Goal: Browse casually: Explore the website without a specific task or goal

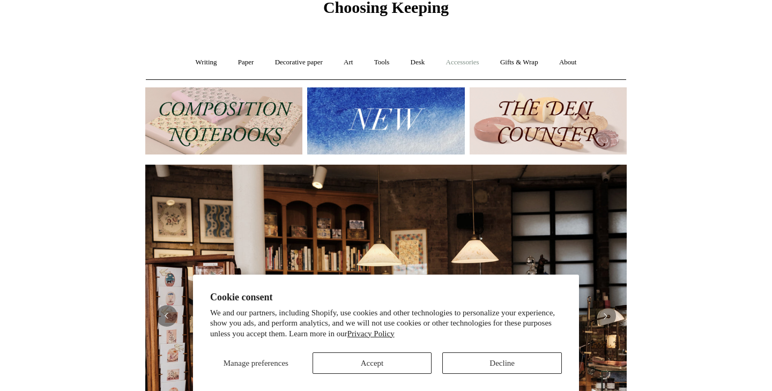
scroll to position [49, 0]
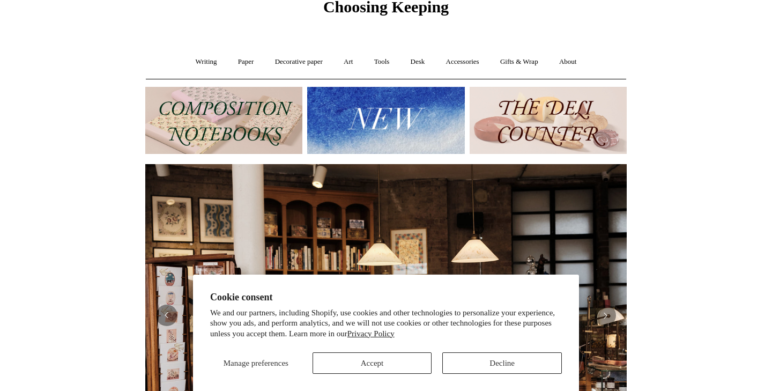
click at [477, 359] on button "Decline" at bounding box center [502, 362] width 120 height 21
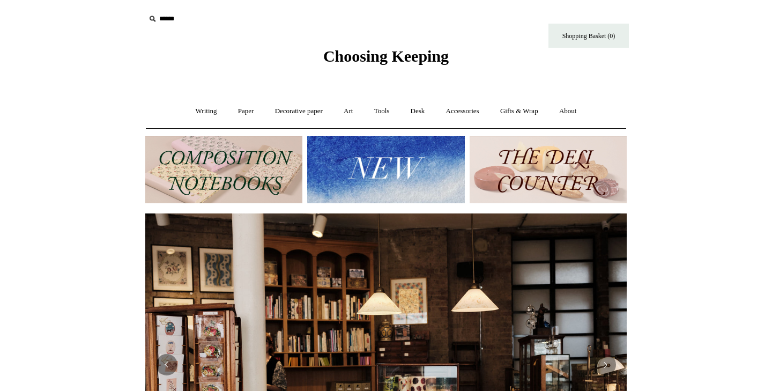
scroll to position [0, 0]
click at [466, 115] on link "Accessories +" at bounding box center [462, 111] width 53 height 28
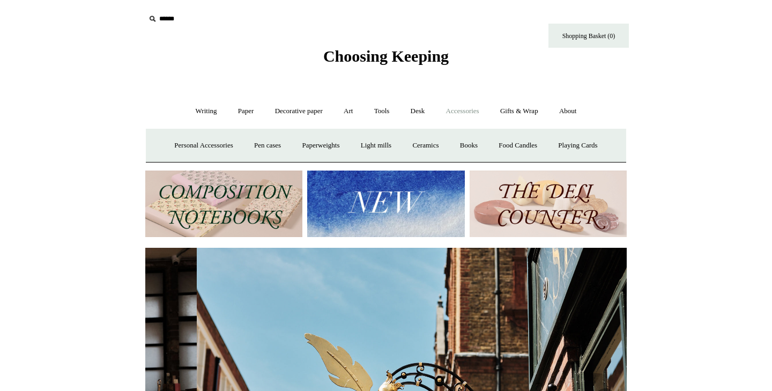
scroll to position [0, 481]
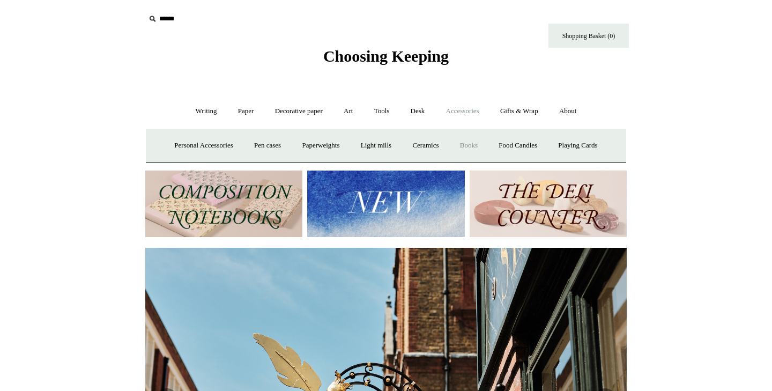
click at [464, 141] on link "Books" at bounding box center [468, 145] width 37 height 28
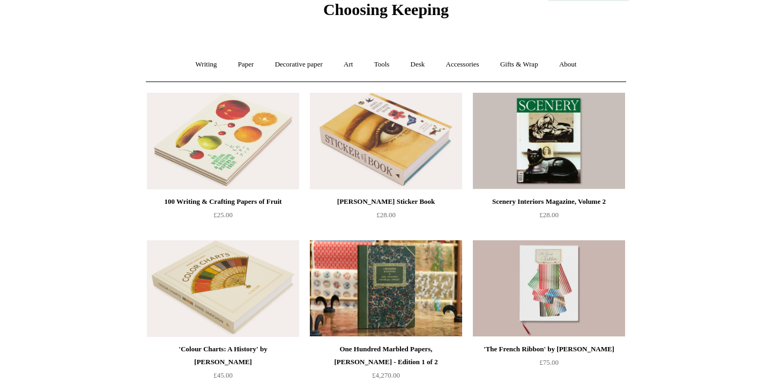
scroll to position [48, 0]
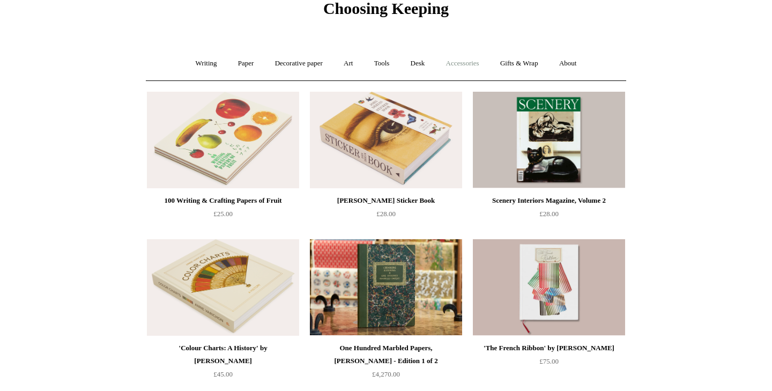
click at [466, 63] on link "Accessories +" at bounding box center [462, 63] width 53 height 28
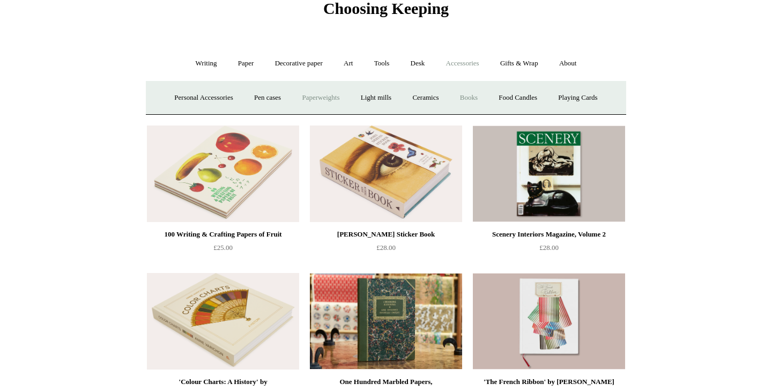
click at [307, 102] on link "Paperweights +" at bounding box center [320, 98] width 57 height 28
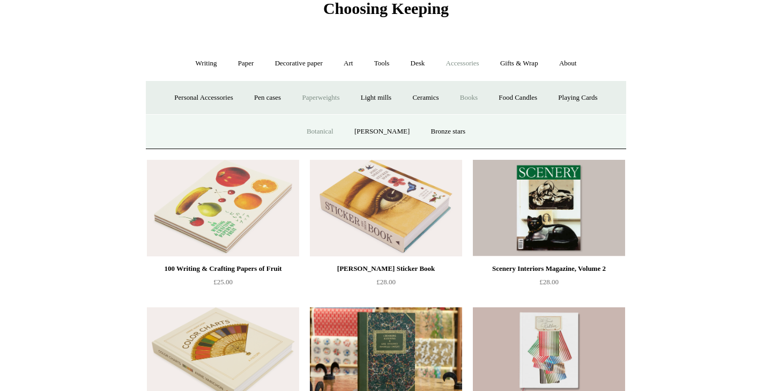
click at [327, 128] on link "Botanical" at bounding box center [320, 131] width 46 height 28
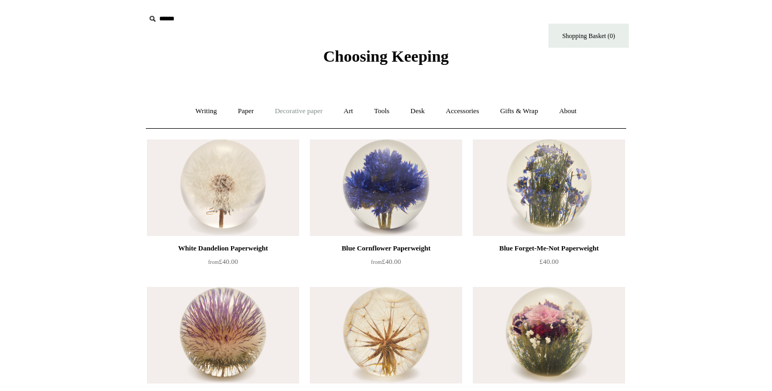
click at [322, 107] on link "Decorative paper +" at bounding box center [298, 111] width 67 height 28
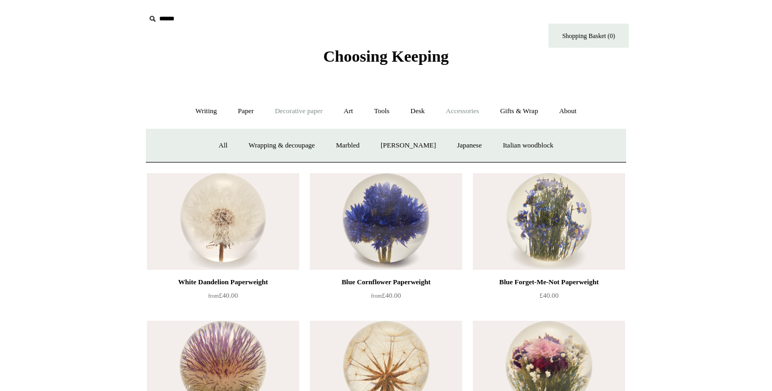
click at [467, 114] on link "Accessories +" at bounding box center [462, 111] width 53 height 28
drag, startPoint x: 336, startPoint y: 144, endPoint x: 362, endPoint y: 145, distance: 26.3
click at [186, 148] on link "Personal Accessories +" at bounding box center [204, 145] width 78 height 28
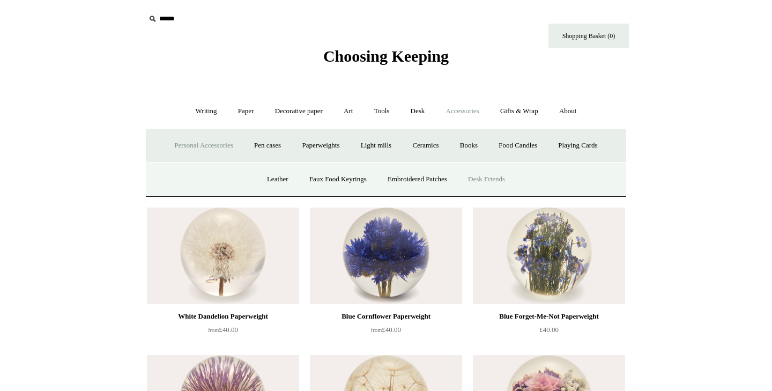
click at [494, 175] on link "Desk Friends" at bounding box center [486, 179] width 56 height 28
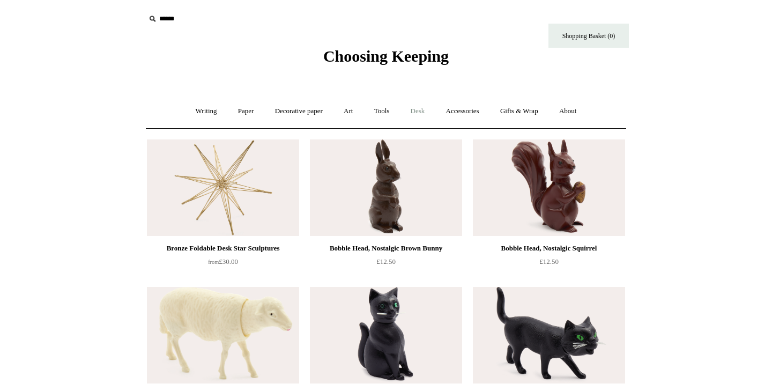
click at [426, 108] on link "Desk +" at bounding box center [418, 111] width 34 height 28
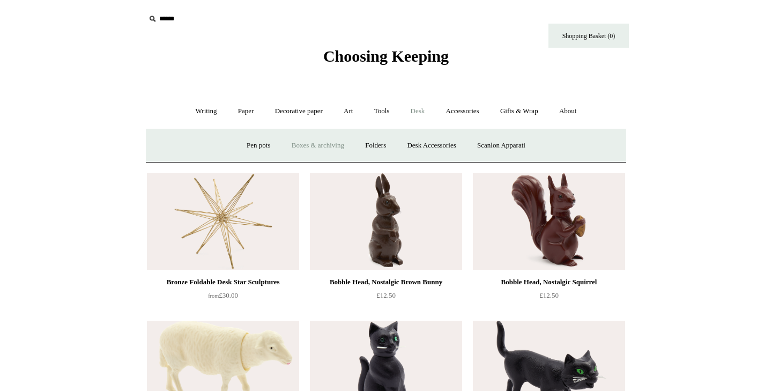
click at [310, 145] on link "Boxes & archiving" at bounding box center [318, 145] width 72 height 28
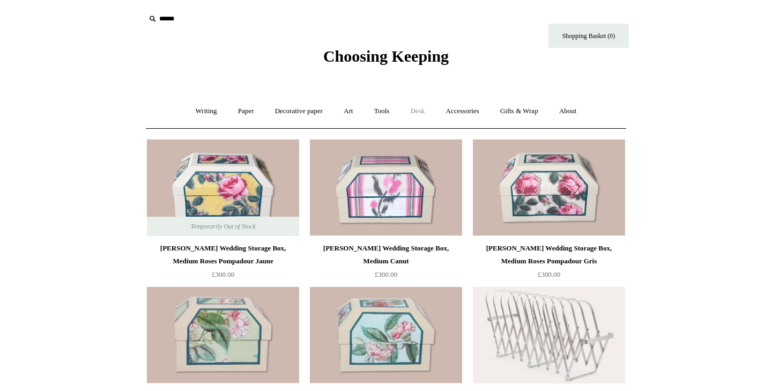
click at [415, 111] on link "Desk +" at bounding box center [418, 111] width 34 height 28
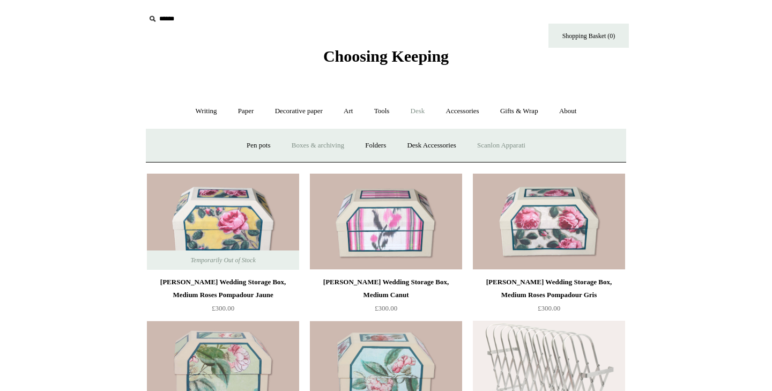
click at [505, 148] on link "Scanlon Apparati" at bounding box center [501, 145] width 68 height 28
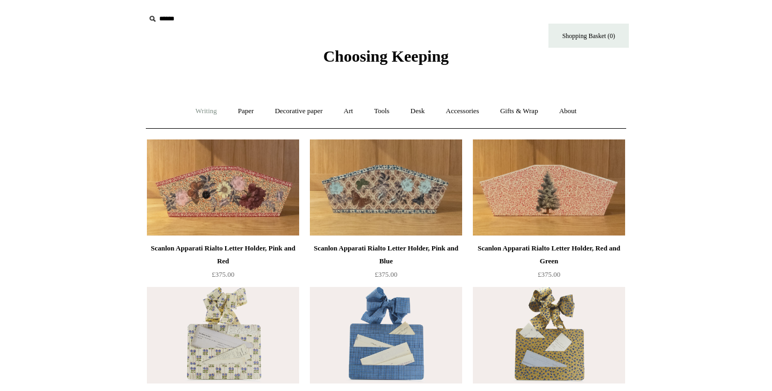
click at [206, 110] on link "Writing +" at bounding box center [206, 111] width 41 height 28
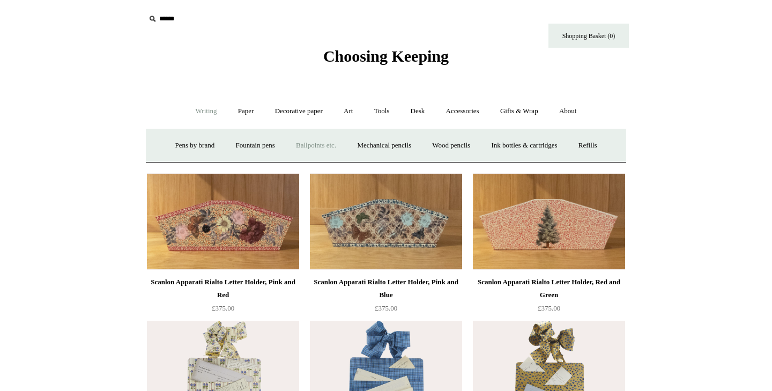
click at [308, 144] on link "Ballpoints etc. +" at bounding box center [315, 145] width 59 height 28
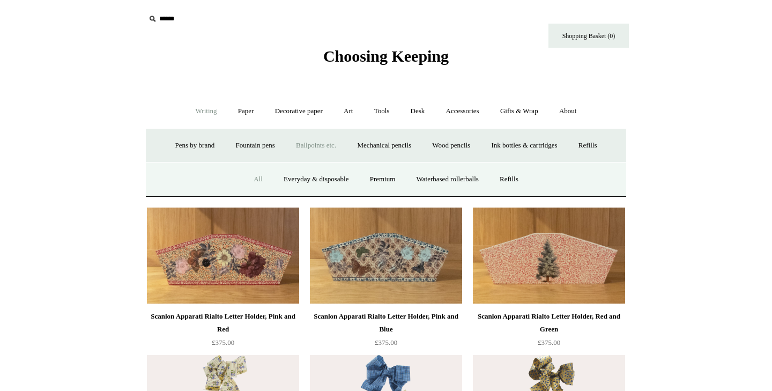
click at [252, 177] on link "All" at bounding box center [258, 179] width 28 height 28
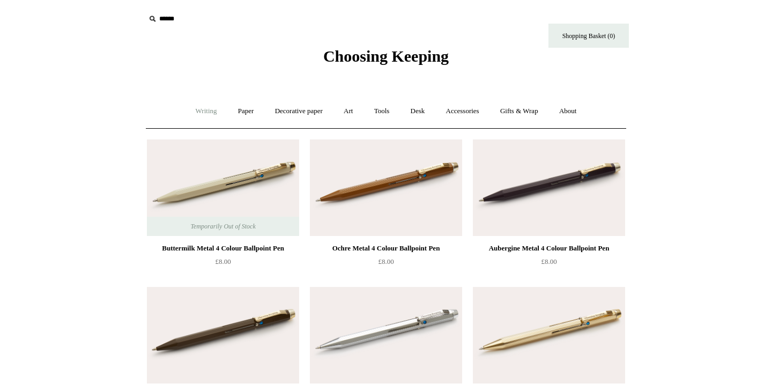
click at [206, 104] on link "Writing +" at bounding box center [206, 111] width 41 height 28
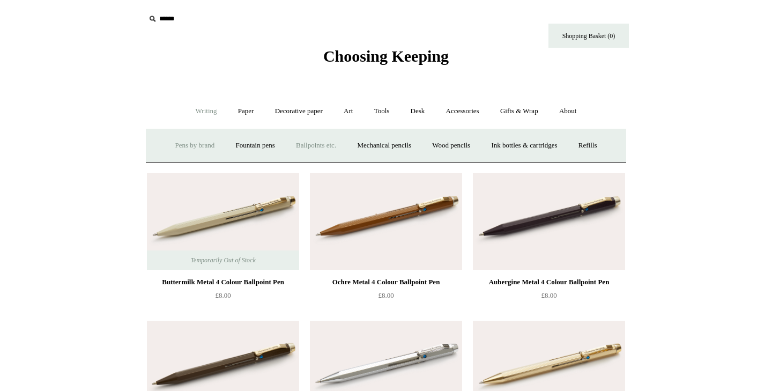
click at [197, 142] on link "Pens by brand +" at bounding box center [195, 145] width 59 height 28
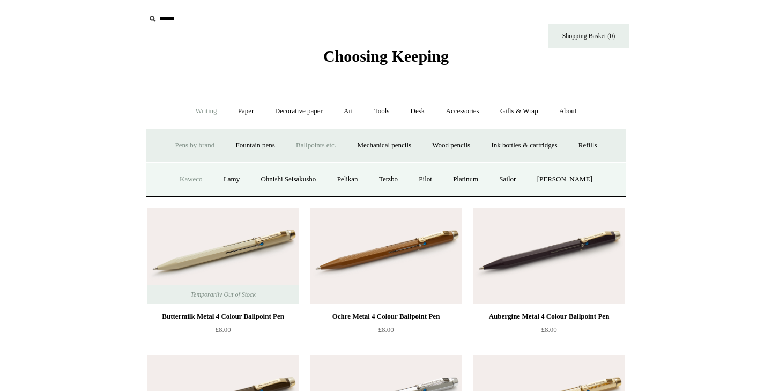
click at [187, 175] on link "Kaweco" at bounding box center [191, 179] width 42 height 28
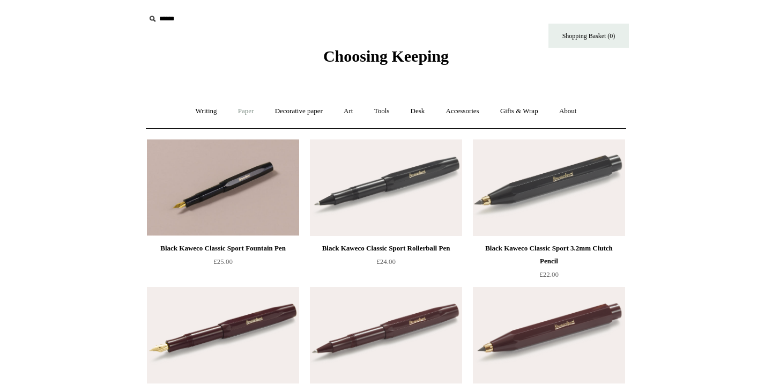
click at [248, 114] on link "Paper +" at bounding box center [245, 111] width 35 height 28
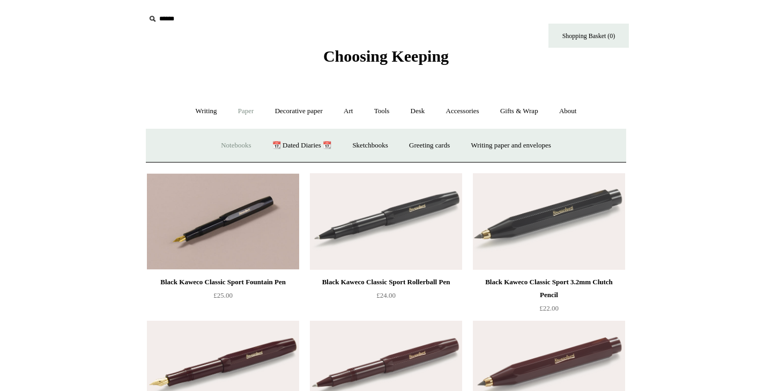
click at [228, 145] on link "Notebooks +" at bounding box center [235, 145] width 49 height 28
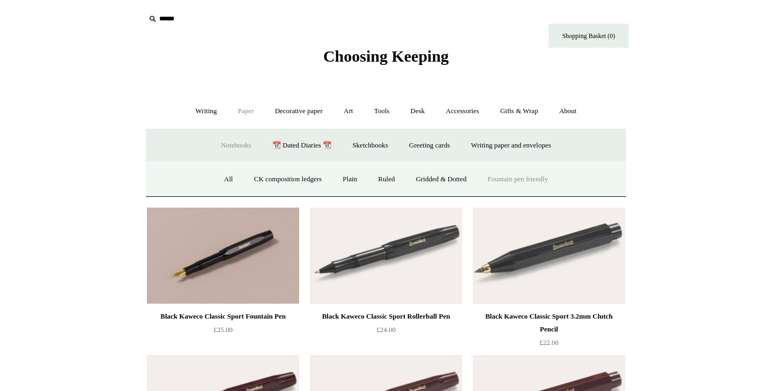
click at [515, 179] on link "Fountain pen friendly" at bounding box center [518, 179] width 80 height 28
click at [302, 177] on link "CK composition ledgers" at bounding box center [287, 179] width 87 height 28
click at [406, 180] on link "Gridded & Dotted" at bounding box center [441, 179] width 70 height 28
click at [392, 176] on link "Ruled" at bounding box center [386, 179] width 36 height 28
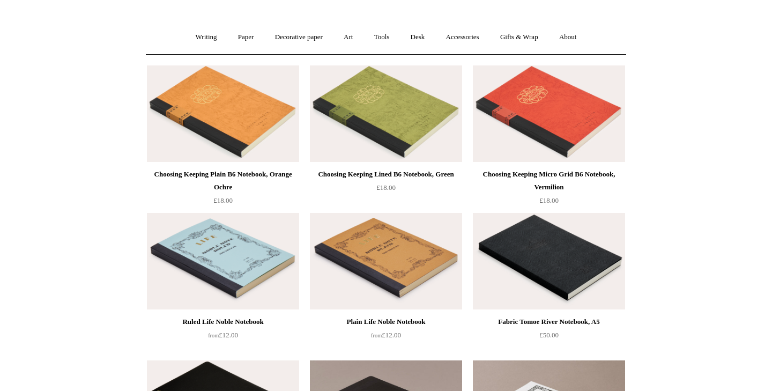
scroll to position [91, 0]
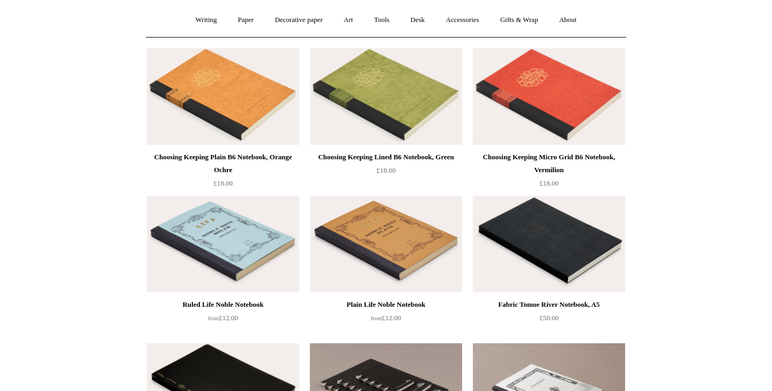
click at [213, 233] on img at bounding box center [223, 244] width 152 height 96
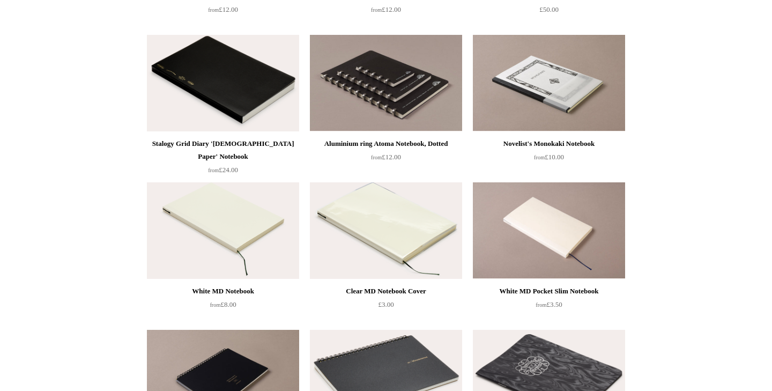
scroll to position [454, 0]
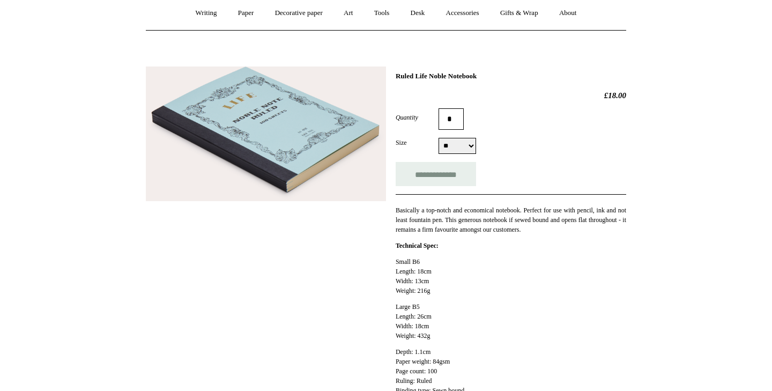
scroll to position [109, 0]
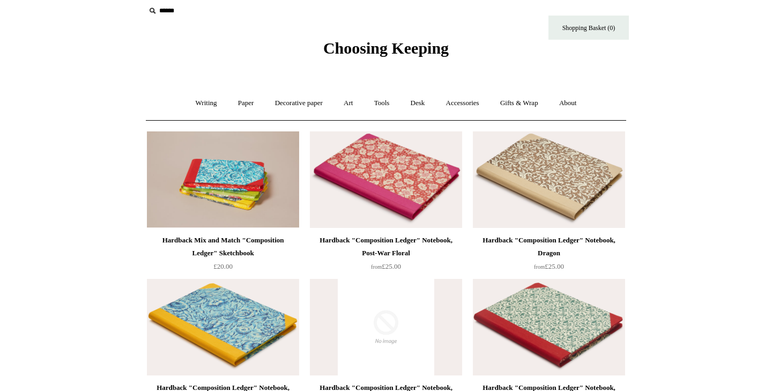
scroll to position [11, 0]
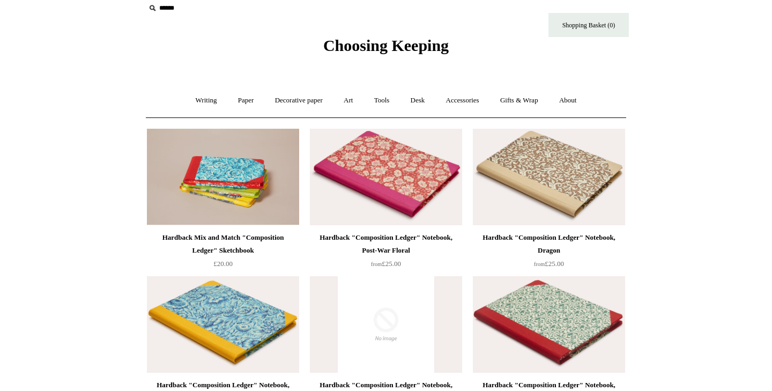
click at [371, 175] on img at bounding box center [386, 177] width 152 height 96
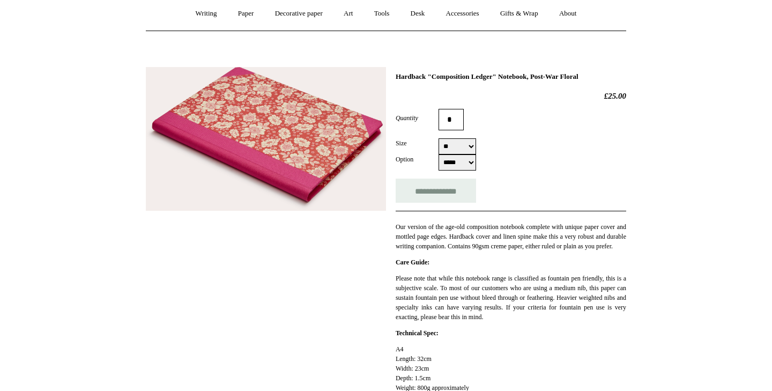
scroll to position [99, 0]
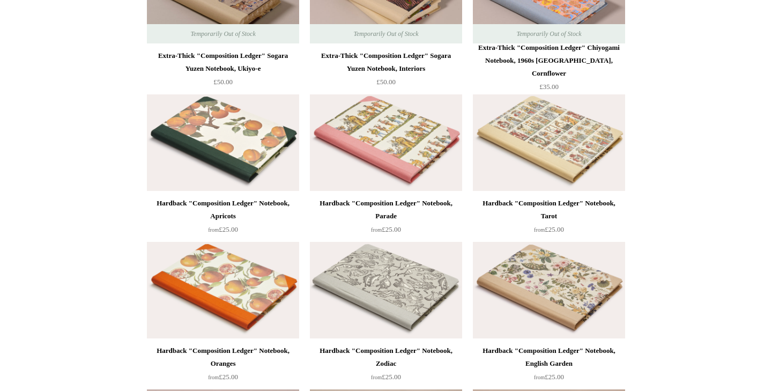
scroll to position [2104, 0]
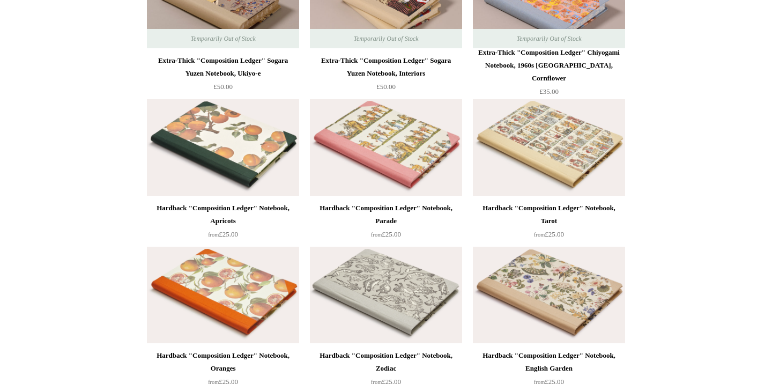
click at [535, 251] on img at bounding box center [549, 295] width 152 height 96
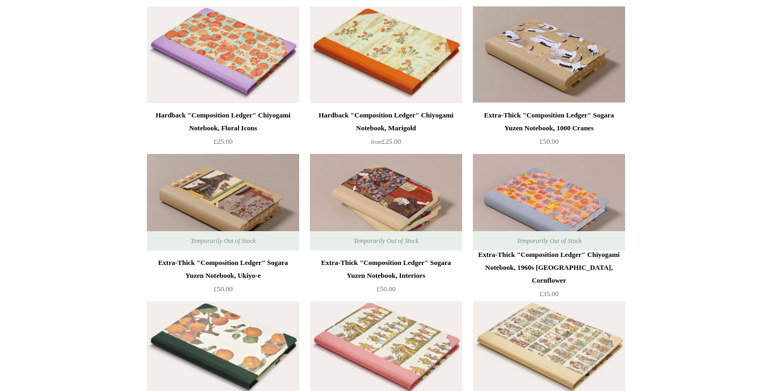
scroll to position [1888, 0]
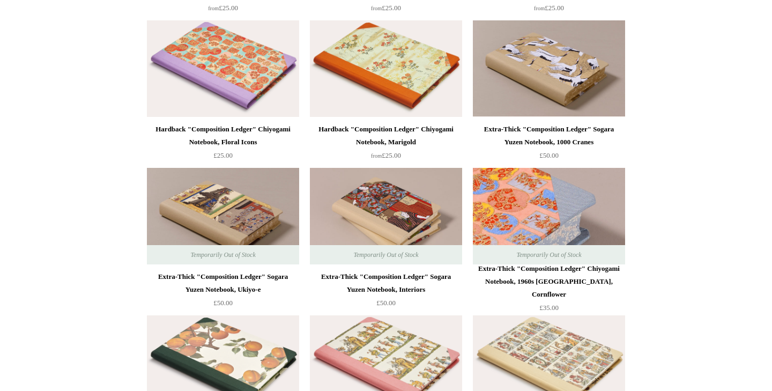
click at [511, 176] on img at bounding box center [549, 216] width 152 height 96
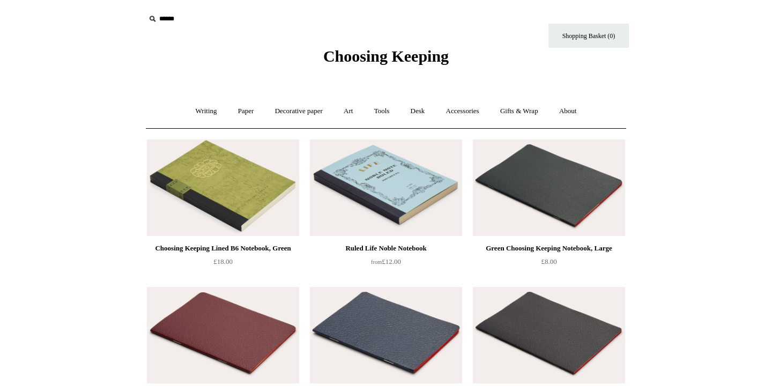
scroll to position [0, 0]
click at [245, 106] on link "Paper +" at bounding box center [245, 111] width 35 height 28
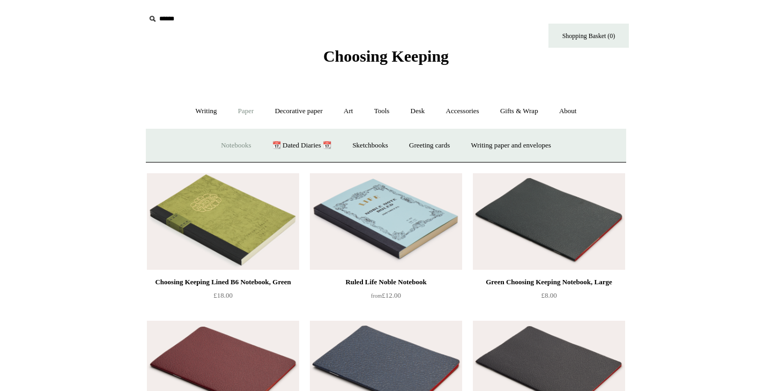
click at [238, 148] on link "Notebooks +" at bounding box center [235, 145] width 49 height 28
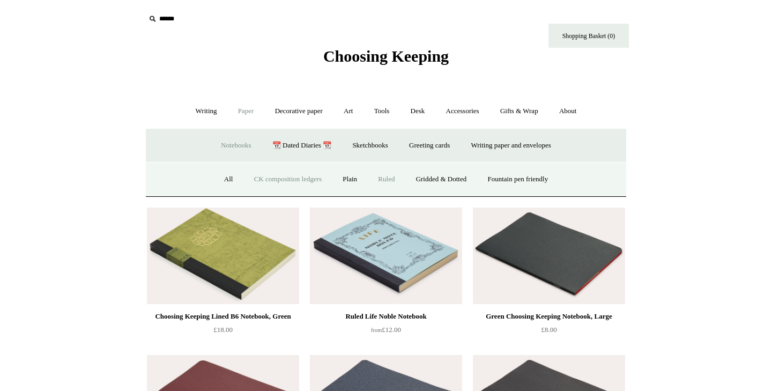
click at [259, 178] on link "CK composition ledgers" at bounding box center [287, 179] width 87 height 28
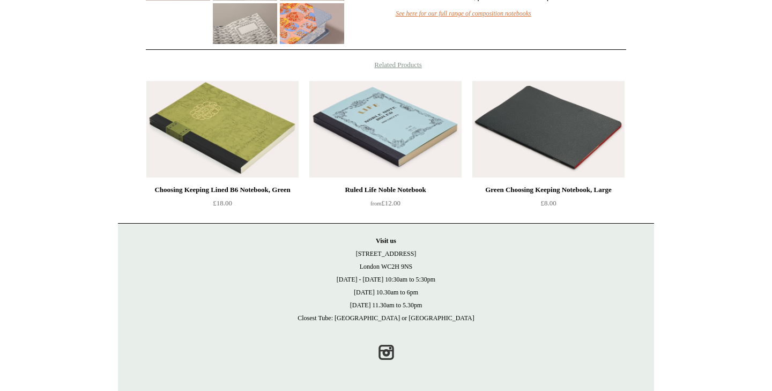
scroll to position [357, 0]
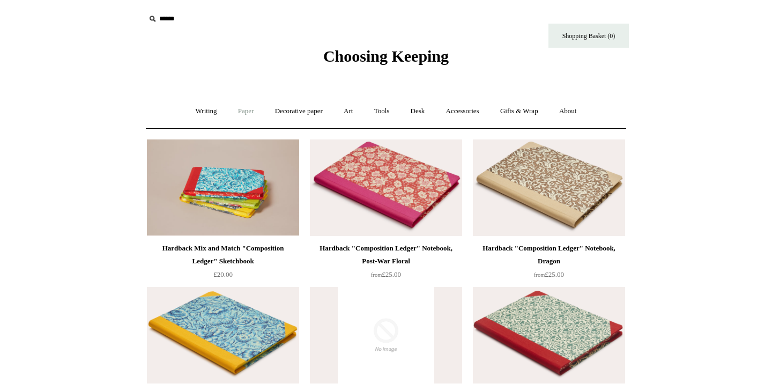
click at [245, 108] on link "Paper +" at bounding box center [245, 111] width 35 height 28
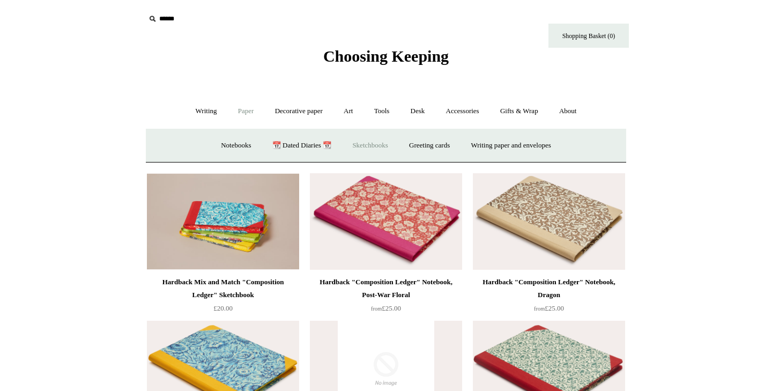
click at [381, 141] on link "Sketchbooks +" at bounding box center [369, 145] width 55 height 28
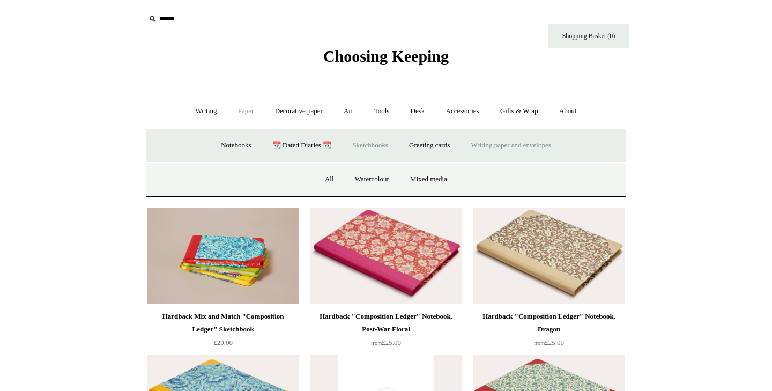
click at [491, 147] on link "Writing paper and envelopes +" at bounding box center [510, 145] width 99 height 28
click at [269, 174] on link "All" at bounding box center [273, 179] width 28 height 28
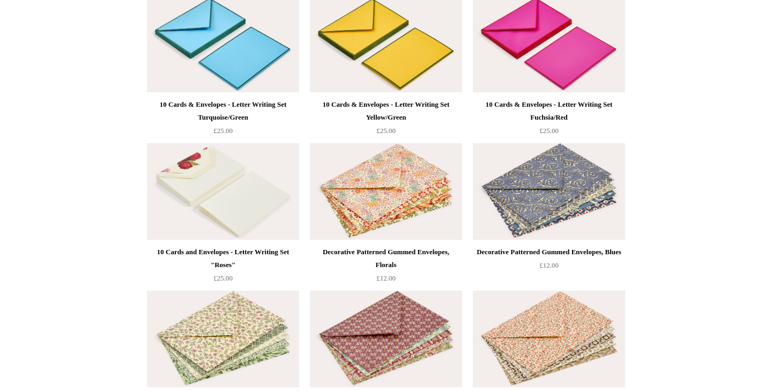
scroll to position [1324, 0]
